Goal: Obtain resource: Obtain resource

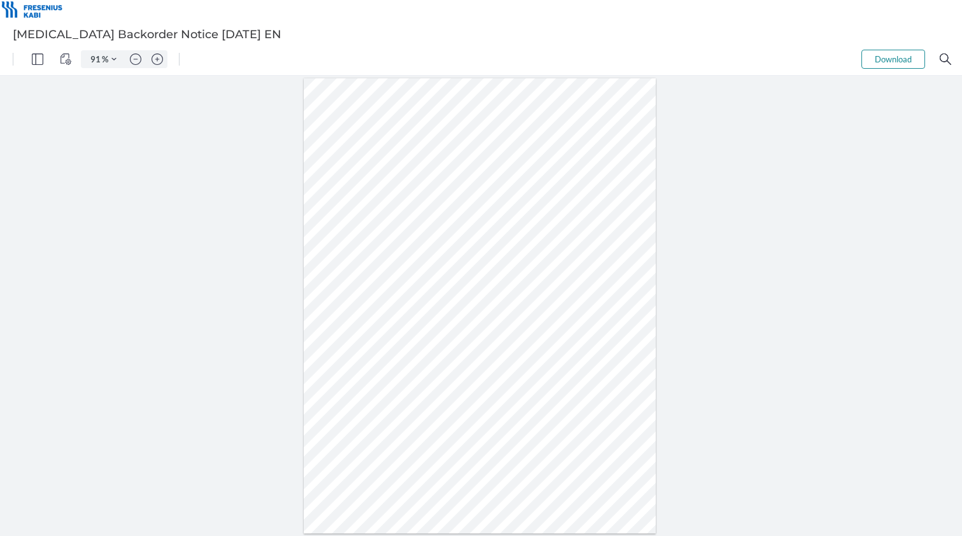
click at [379, 297] on div at bounding box center [480, 306] width 352 height 456
click at [155, 56] on img "Zoom in" at bounding box center [157, 58] width 11 height 11
type input "116"
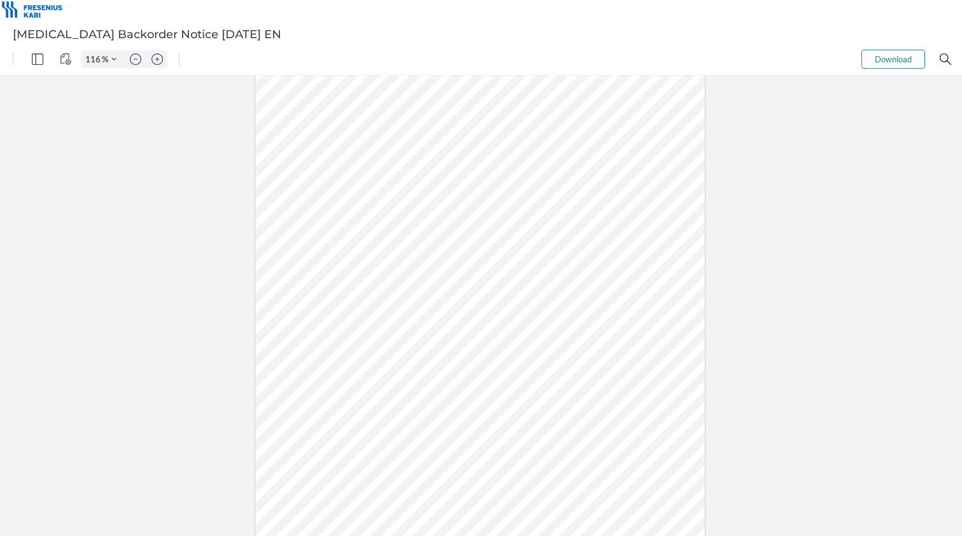
click at [315, 299] on div at bounding box center [480, 311] width 450 height 582
click at [318, 299] on div at bounding box center [480, 311] width 450 height 582
drag, startPoint x: 327, startPoint y: 299, endPoint x: 297, endPoint y: 298, distance: 30.0
click at [297, 298] on div at bounding box center [480, 311] width 450 height 582
